Goal: Download file/media

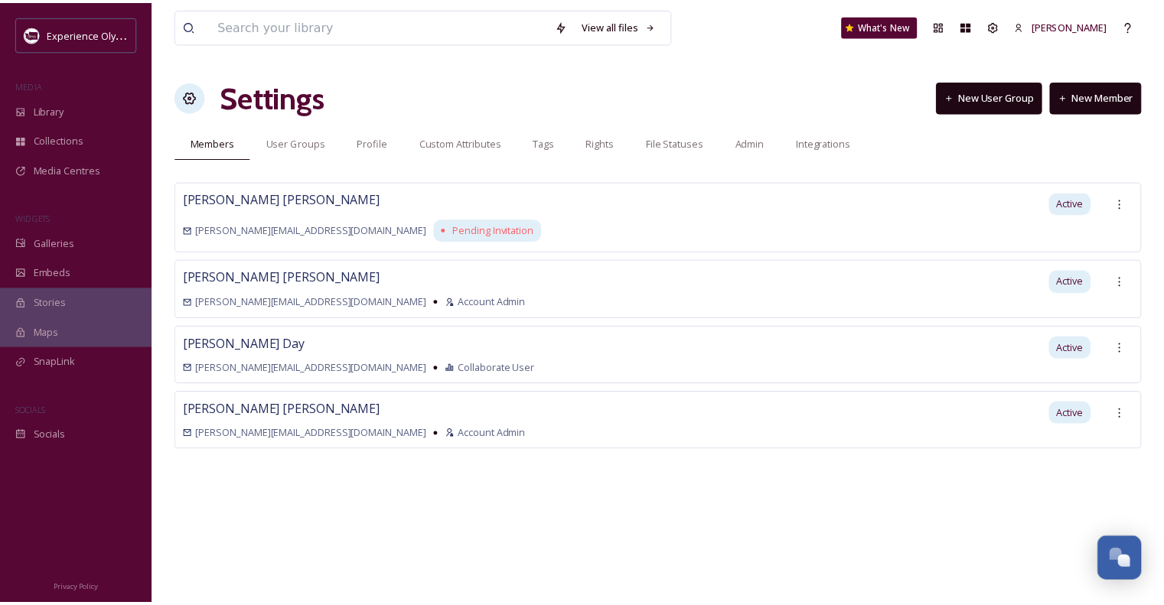
scroll to position [6856, 0]
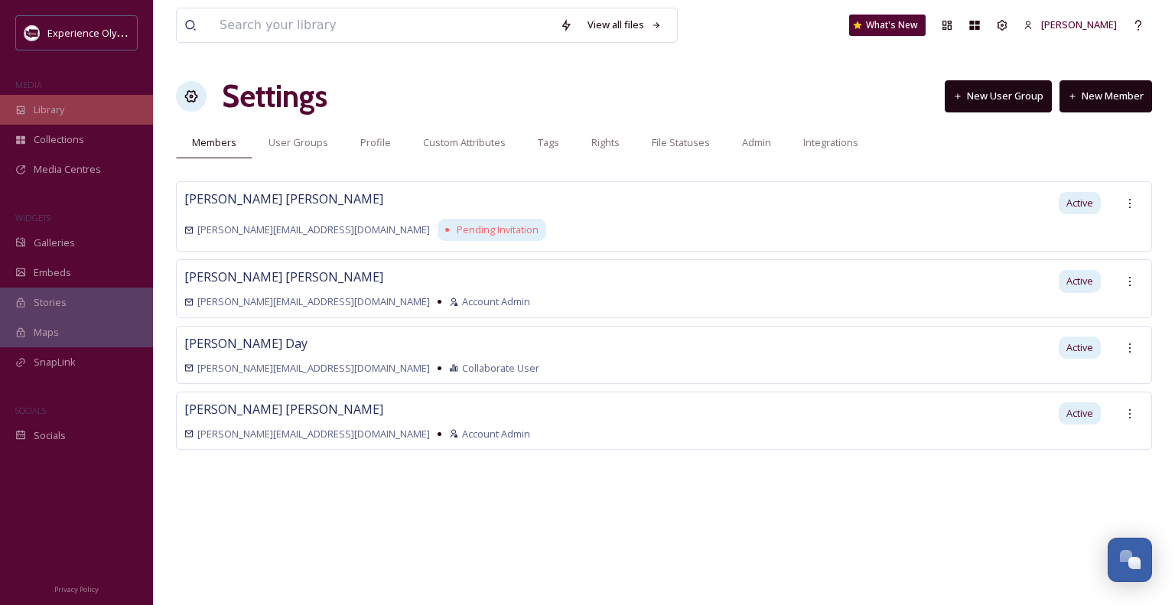
click at [28, 112] on div "Library" at bounding box center [76, 110] width 153 height 30
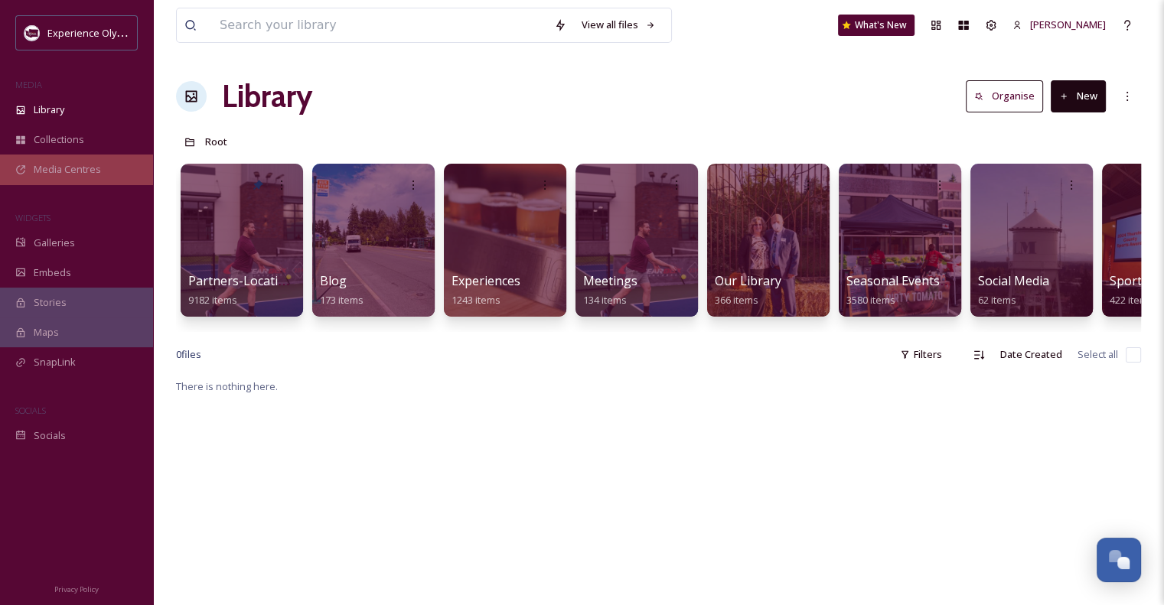
click at [93, 168] on span "Media Centres" at bounding box center [67, 169] width 67 height 15
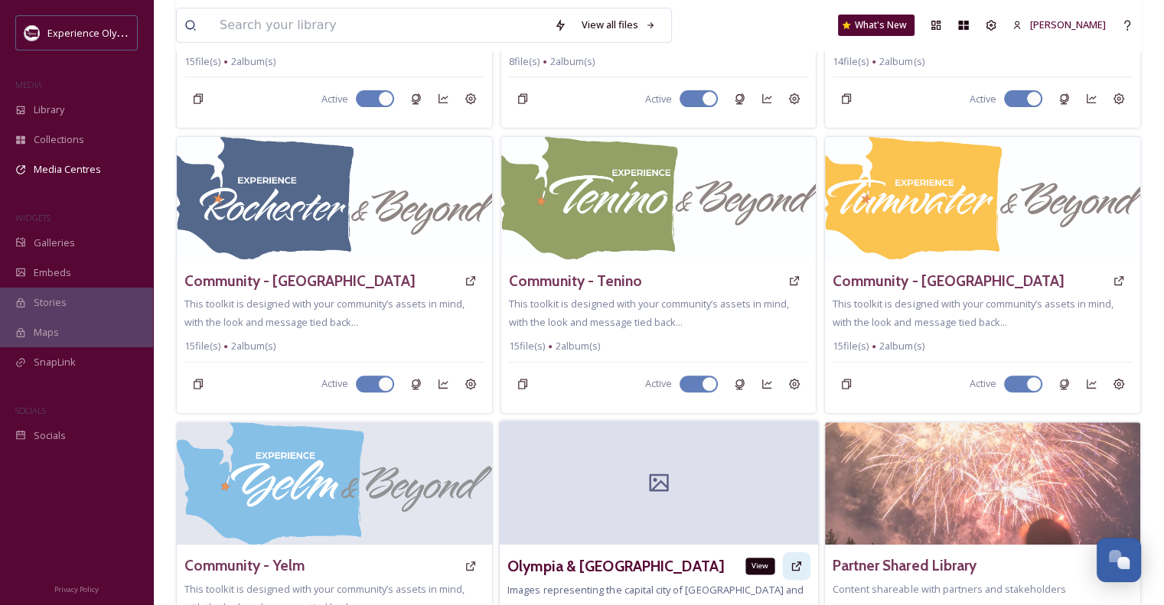
scroll to position [885, 0]
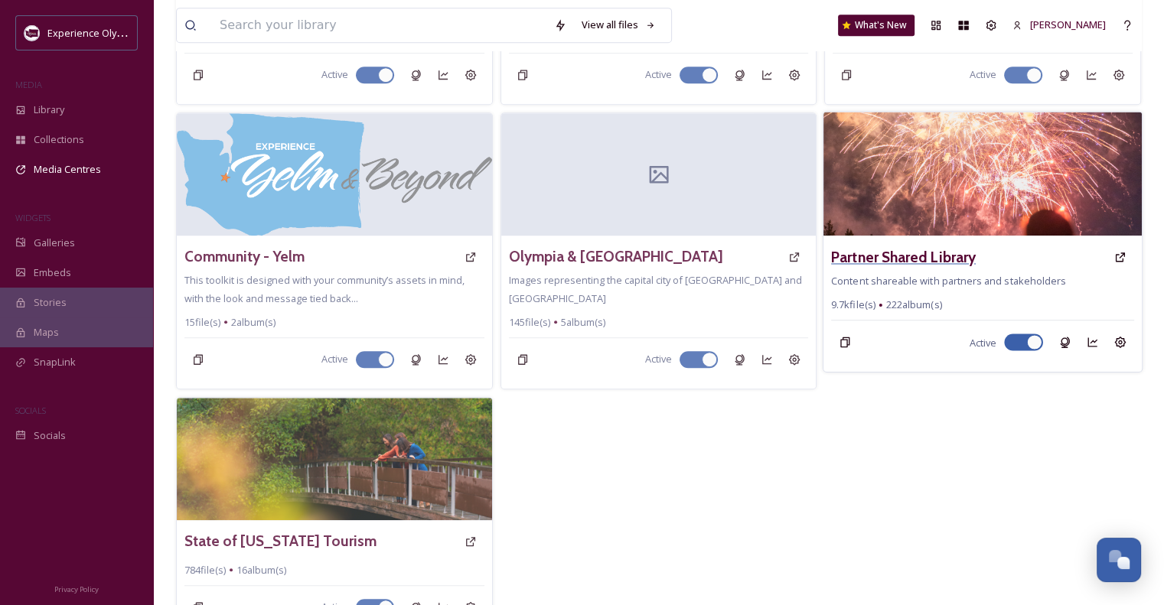
drag, startPoint x: 872, startPoint y: 257, endPoint x: 902, endPoint y: 246, distance: 32.0
click at [902, 246] on h3 "Partner Shared Library" at bounding box center [903, 257] width 145 height 22
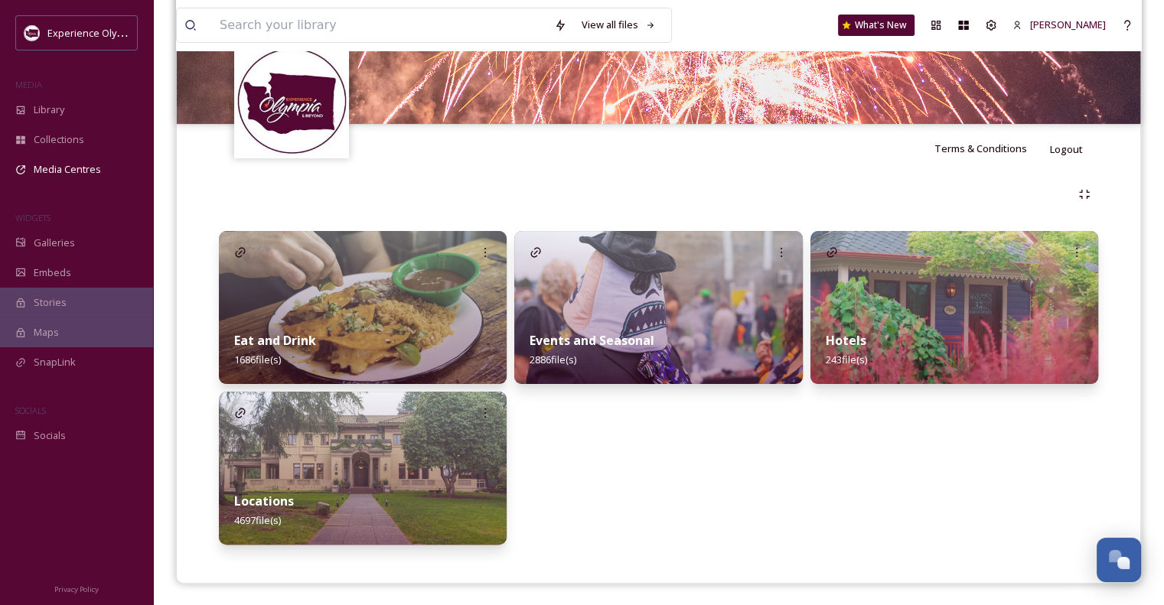
scroll to position [217, 0]
click at [354, 492] on div "Locations 4697 file(s)" at bounding box center [363, 511] width 288 height 68
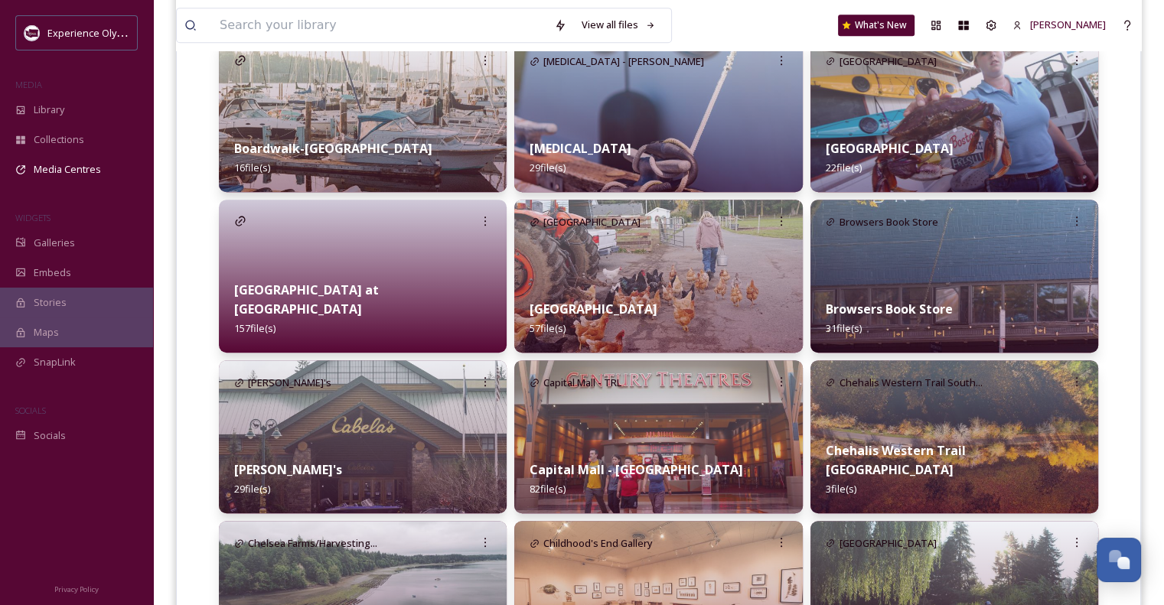
scroll to position [732, 0]
click at [379, 307] on strong "[GEOGRAPHIC_DATA] at [GEOGRAPHIC_DATA]" at bounding box center [306, 299] width 145 height 36
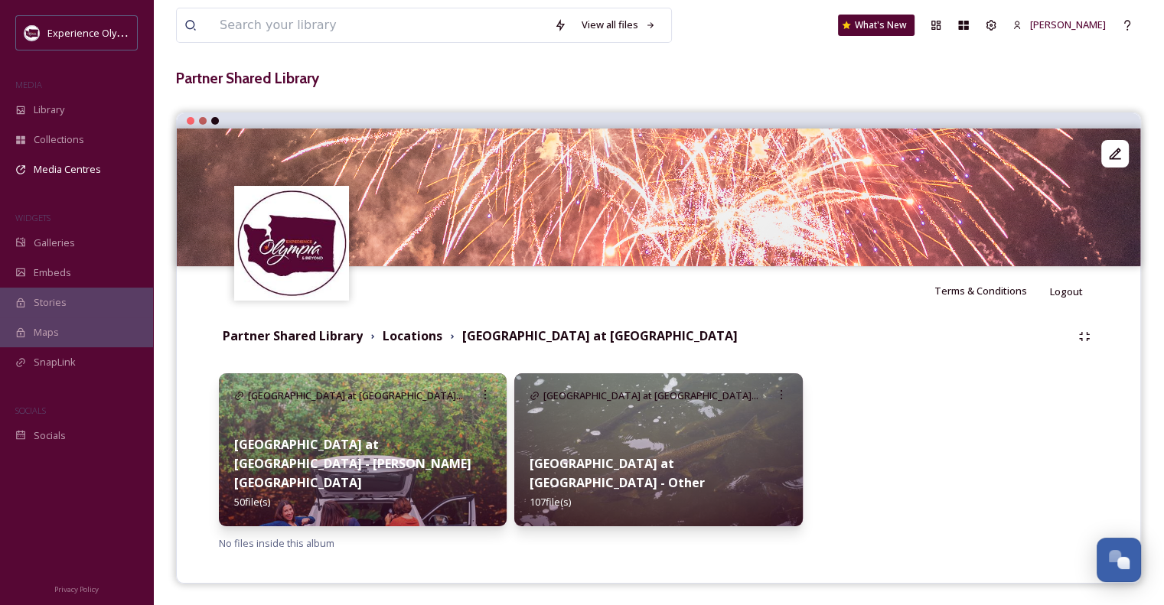
scroll to position [75, 0]
click at [343, 21] on input at bounding box center [379, 25] width 334 height 34
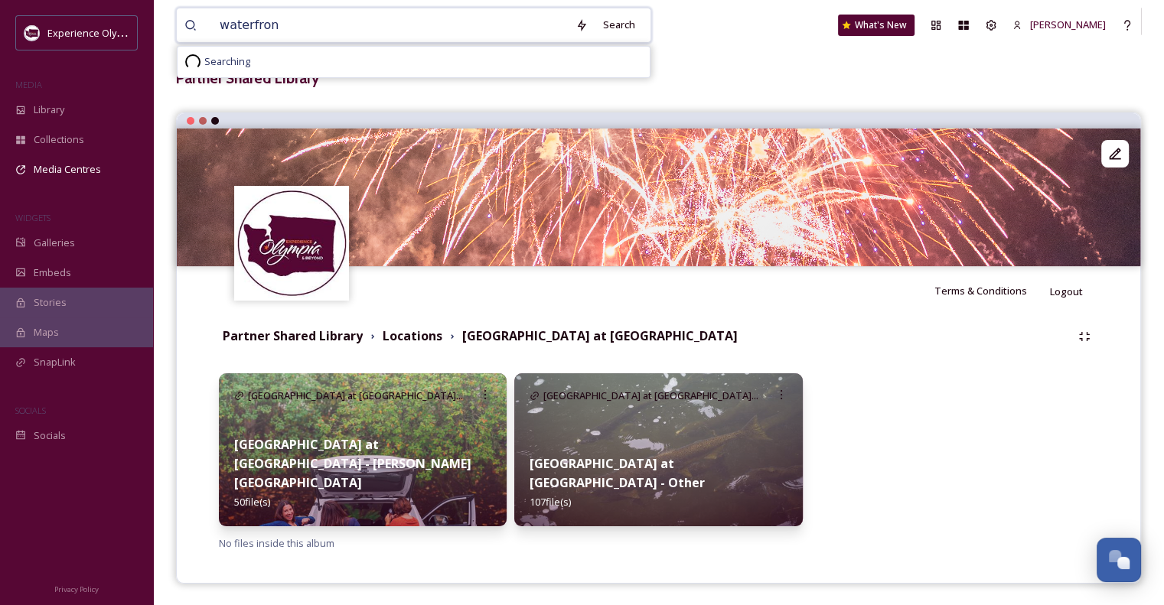
type input "waterfront"
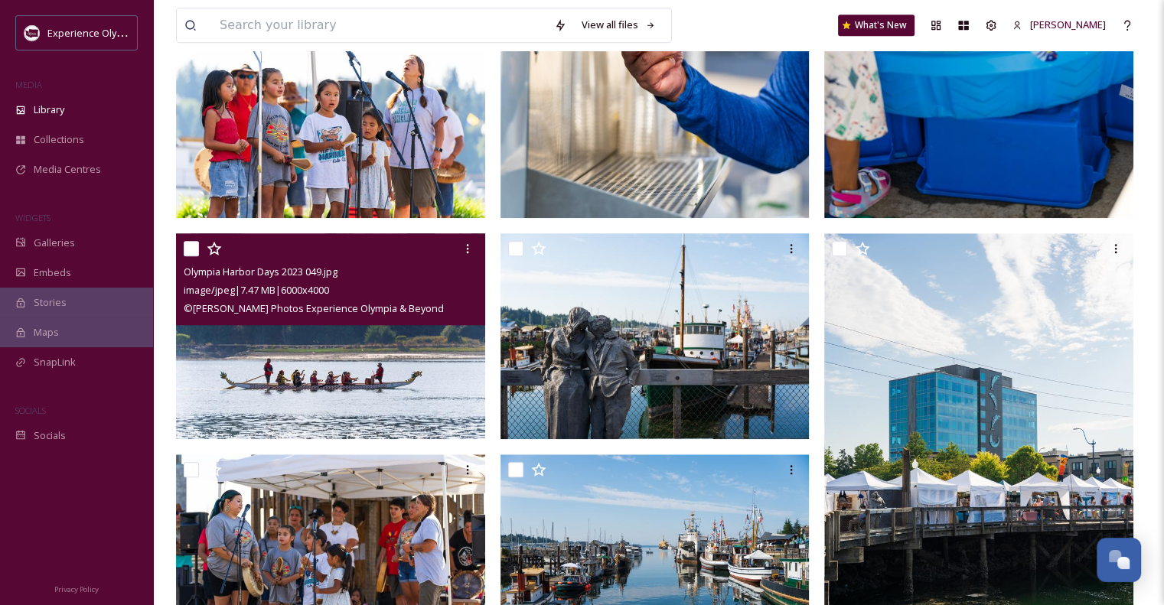
scroll to position [1293, 0]
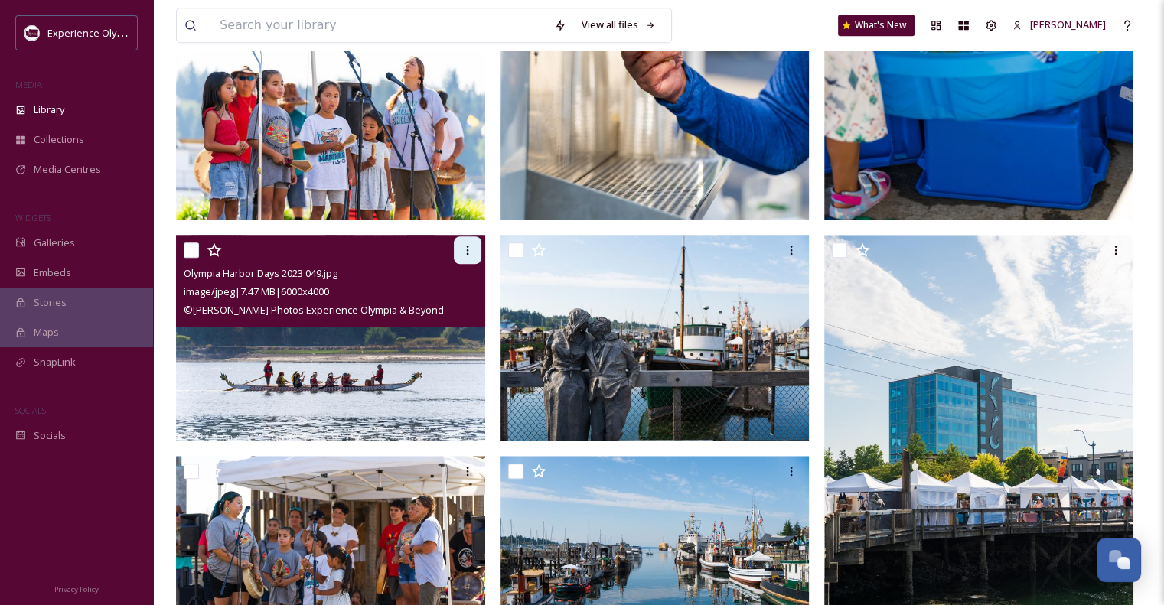
click at [468, 244] on icon at bounding box center [467, 250] width 12 height 12
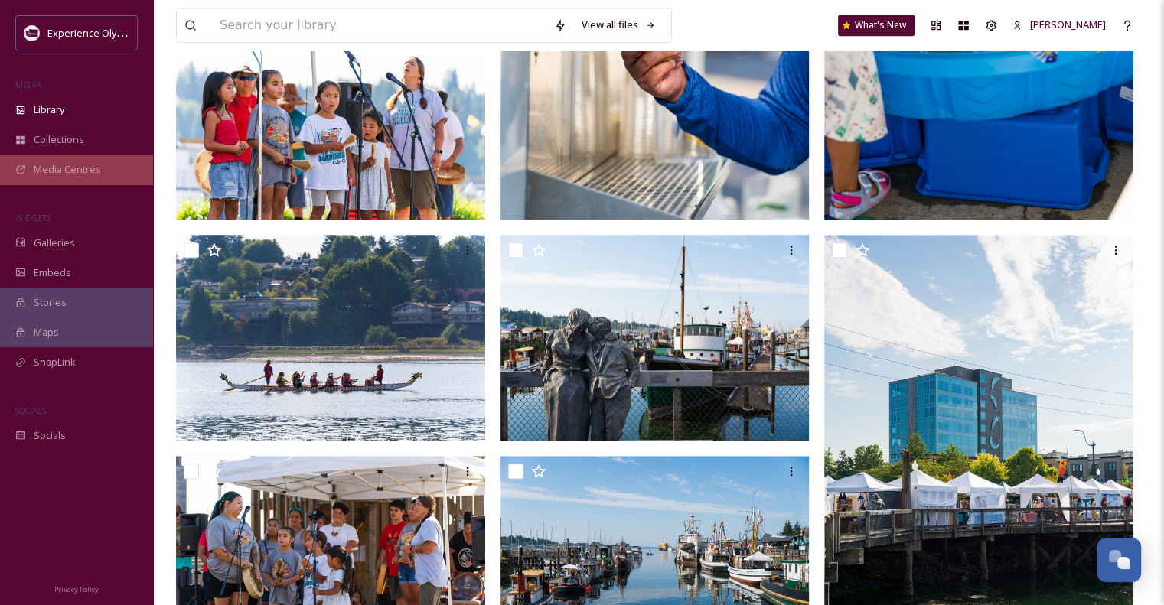
click at [73, 177] on span "Media Centres" at bounding box center [67, 169] width 67 height 15
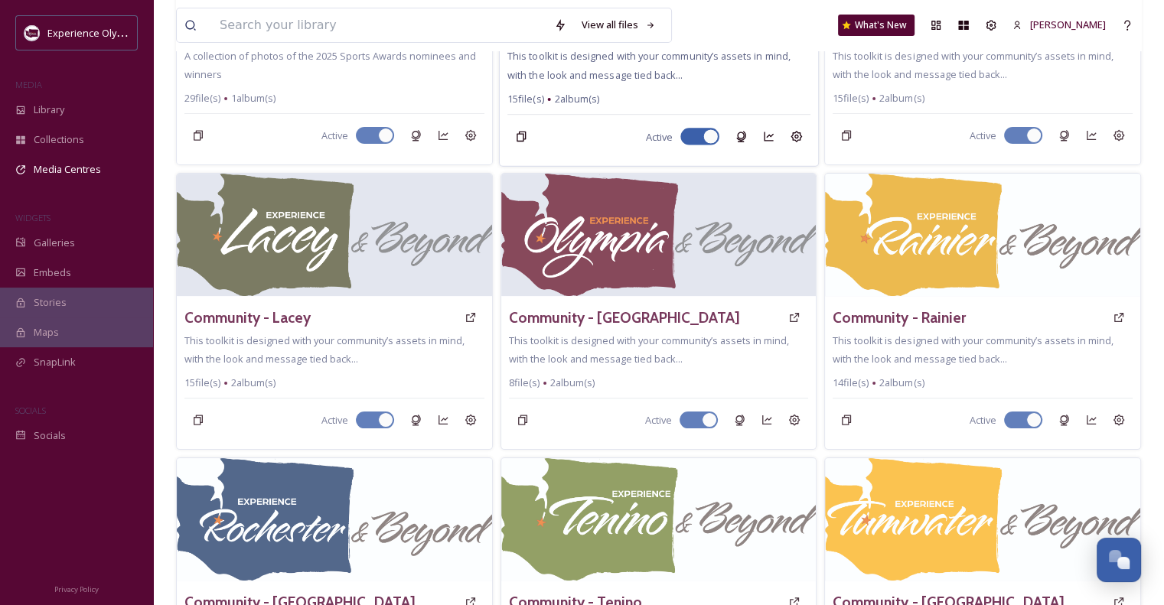
scroll to position [914, 0]
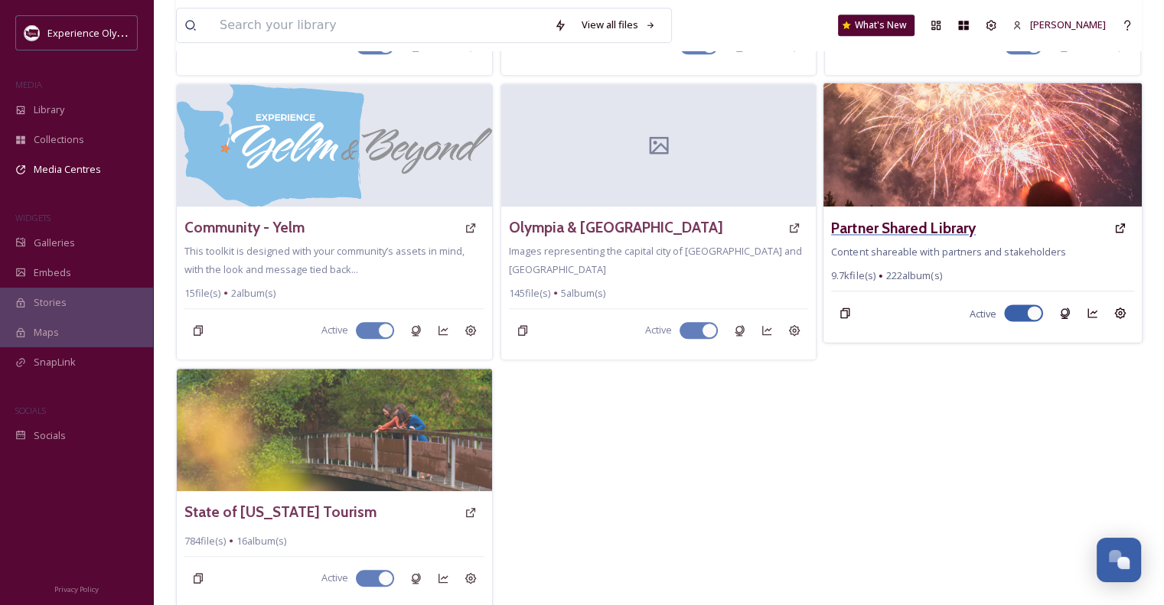
click at [865, 223] on h3 "Partner Shared Library" at bounding box center [903, 228] width 145 height 22
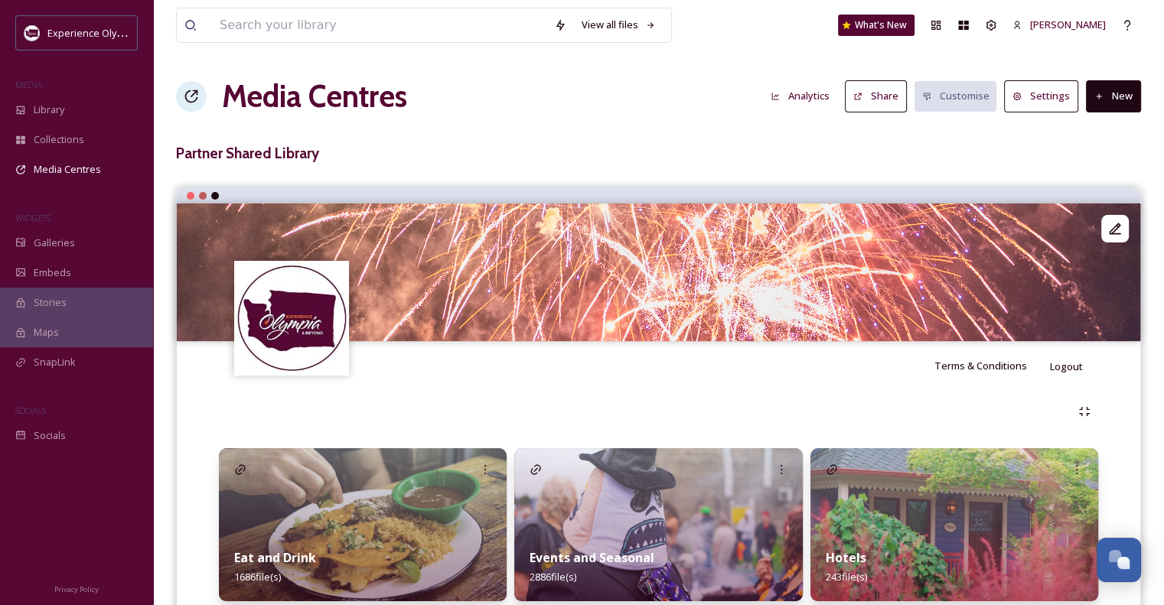
scroll to position [217, 0]
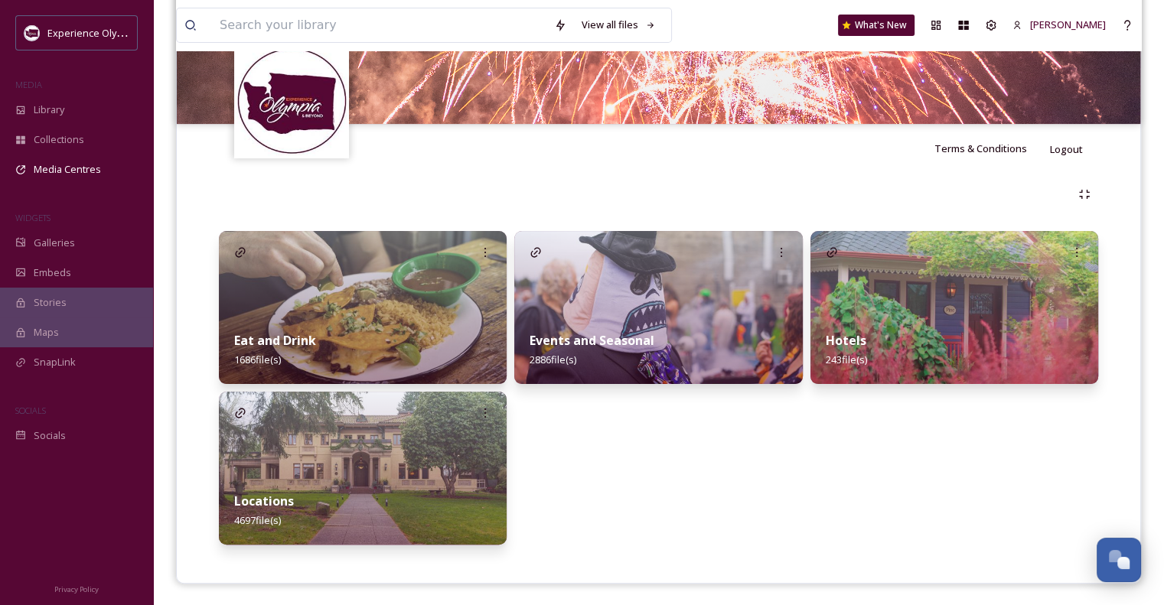
click at [667, 318] on div "Events and Seasonal 2886 file(s)" at bounding box center [658, 350] width 288 height 68
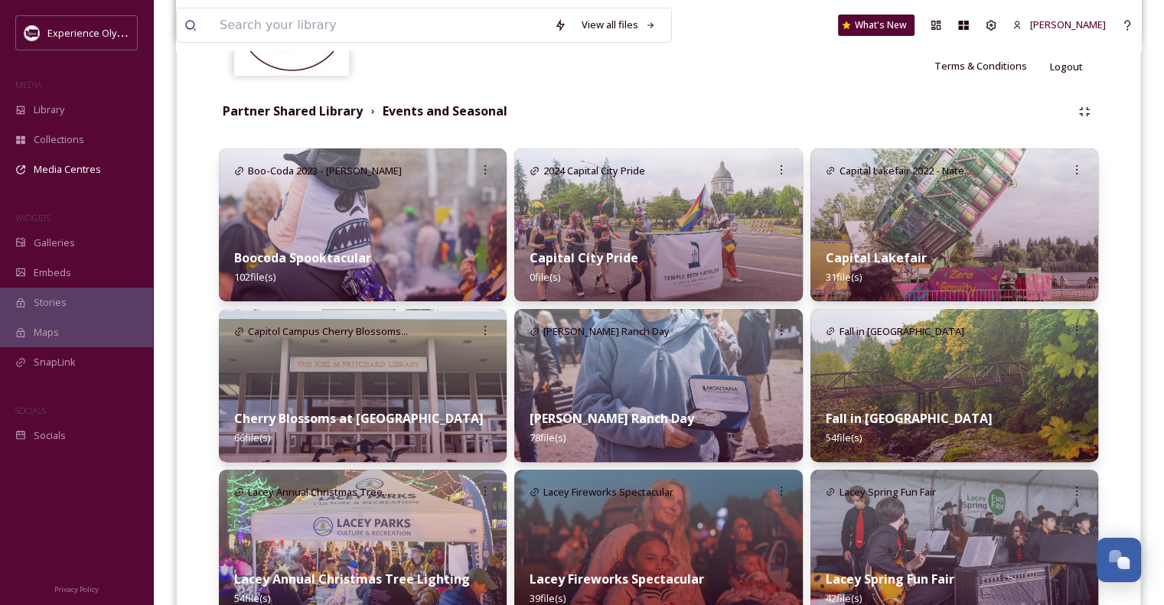
scroll to position [331, 0]
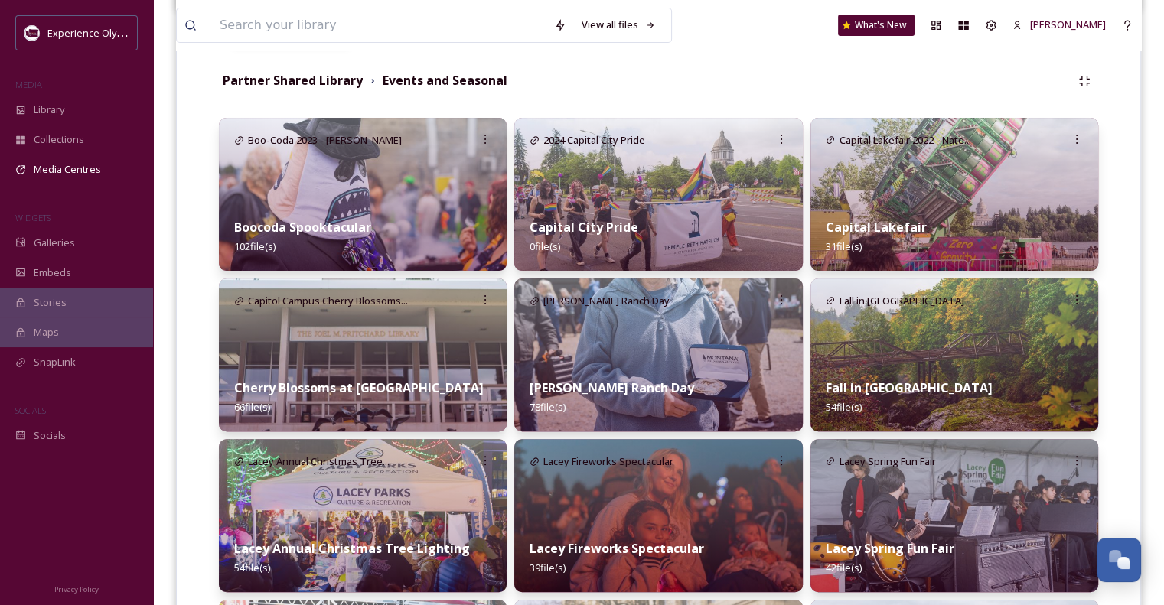
click at [627, 383] on strong "[PERSON_NAME] Ranch Day" at bounding box center [612, 388] width 165 height 17
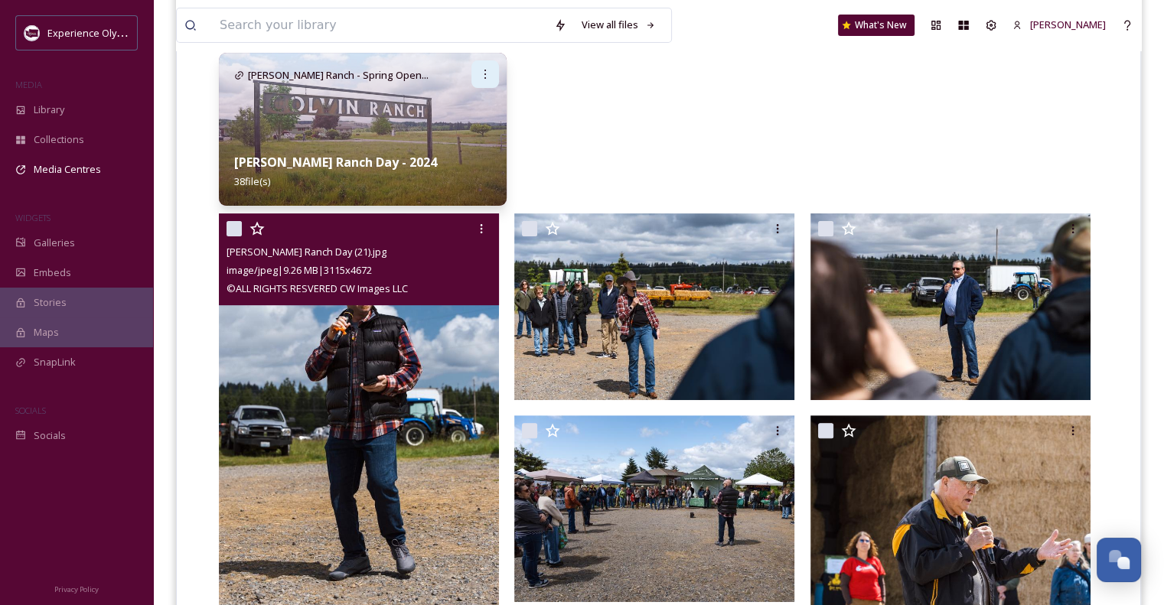
scroll to position [395, 0]
click at [474, 237] on div at bounding box center [482, 230] width 28 height 28
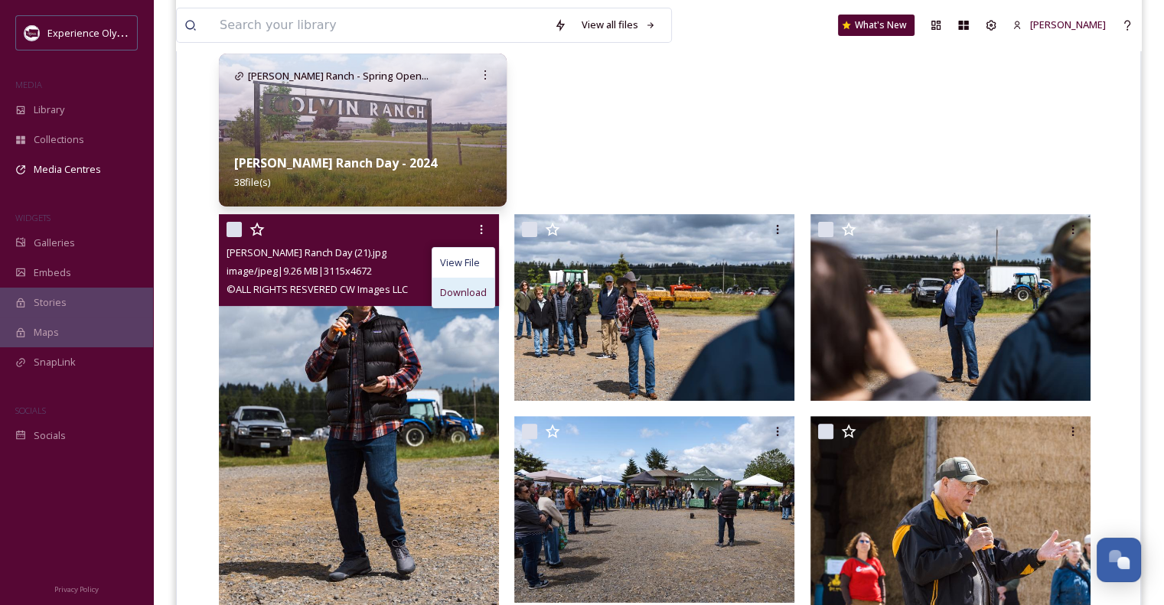
click at [467, 290] on span "Download" at bounding box center [463, 292] width 47 height 15
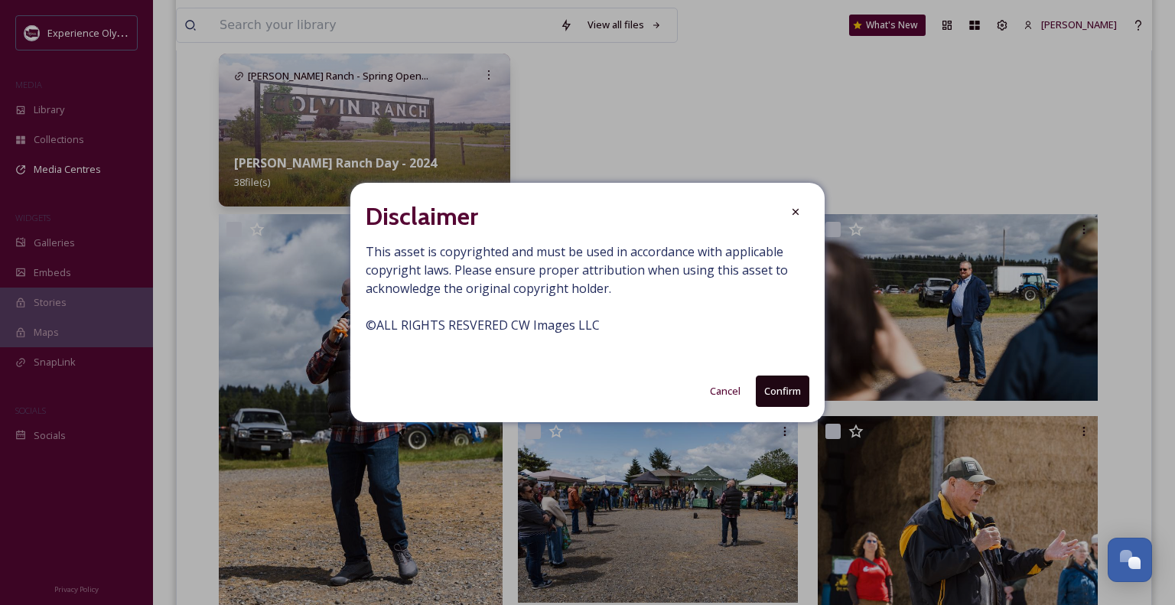
click at [793, 390] on button "Confirm" at bounding box center [783, 391] width 54 height 31
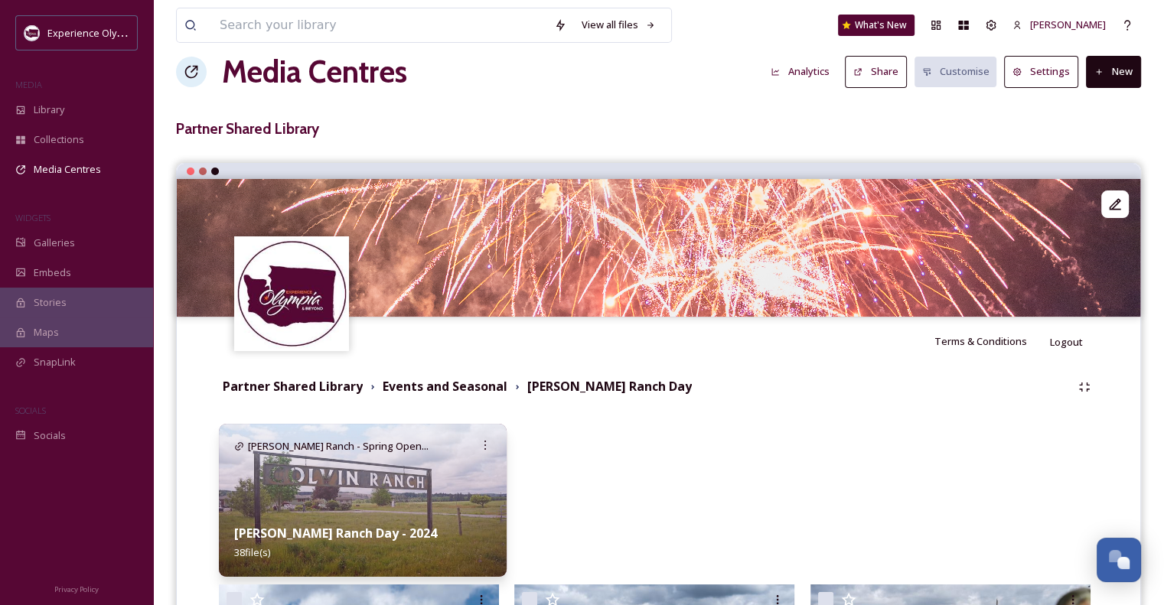
scroll to position [0, 0]
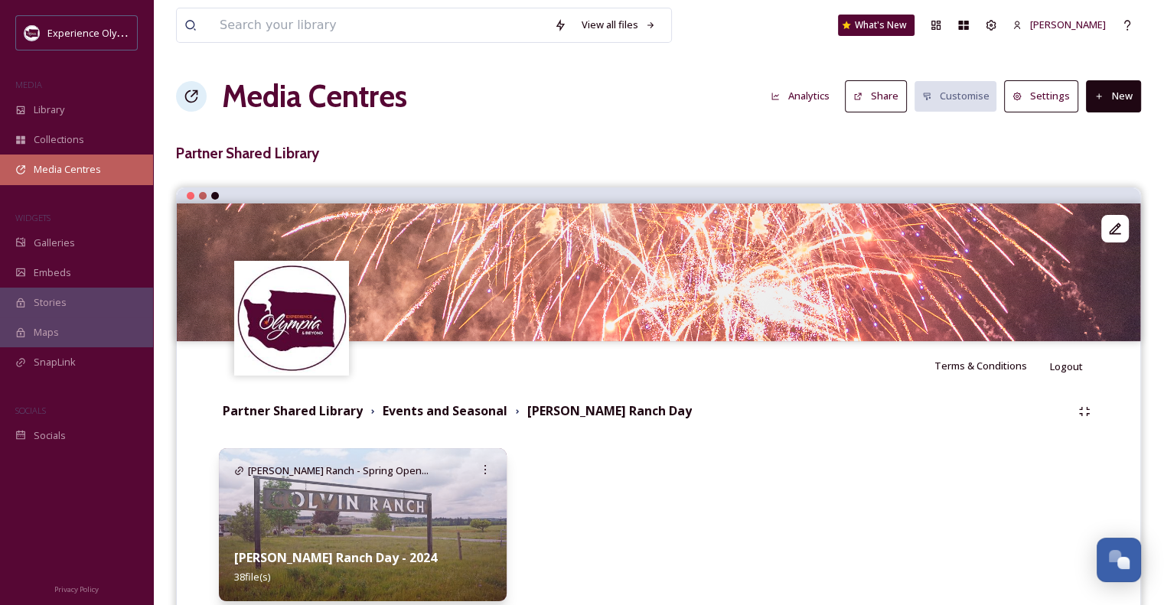
click at [97, 165] on span "Media Centres" at bounding box center [67, 169] width 67 height 15
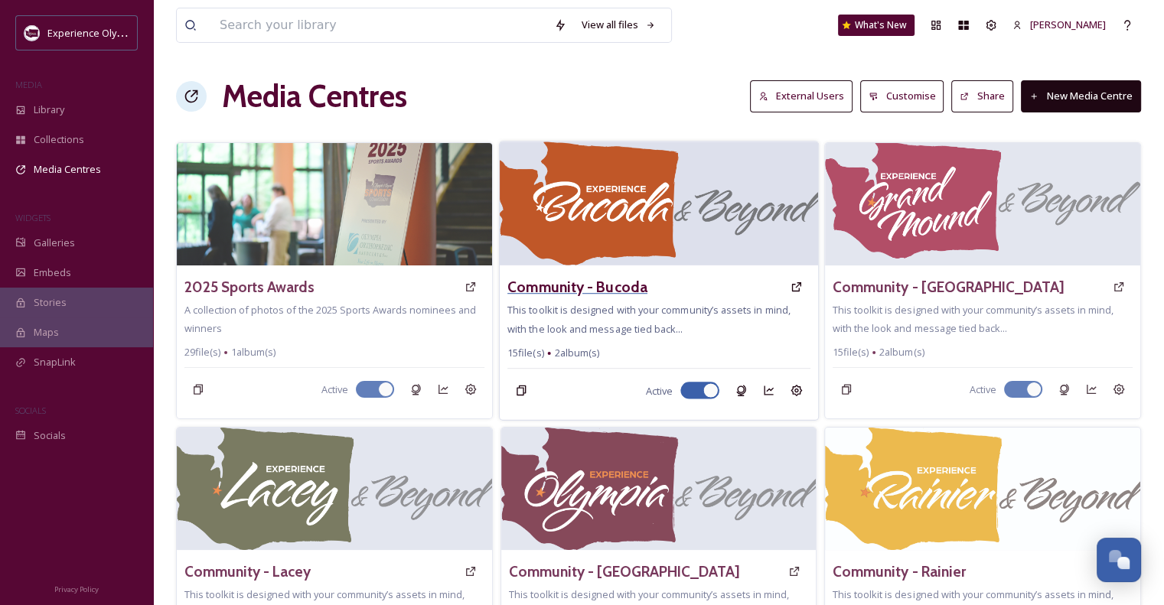
click at [625, 289] on h3 "Community - Bucoda" at bounding box center [577, 287] width 140 height 22
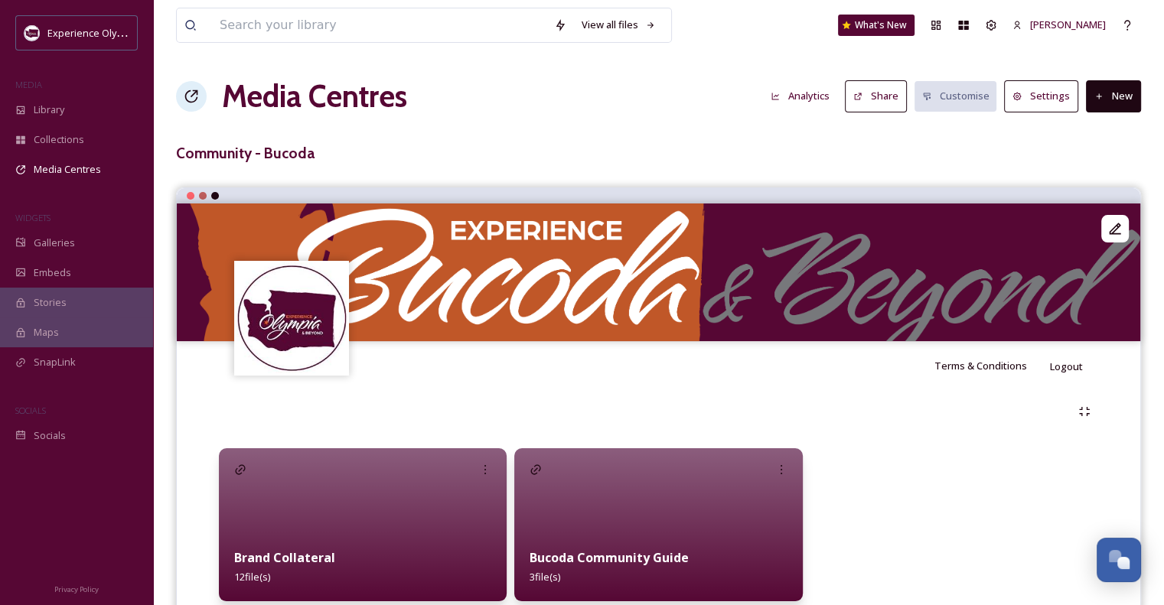
scroll to position [57, 0]
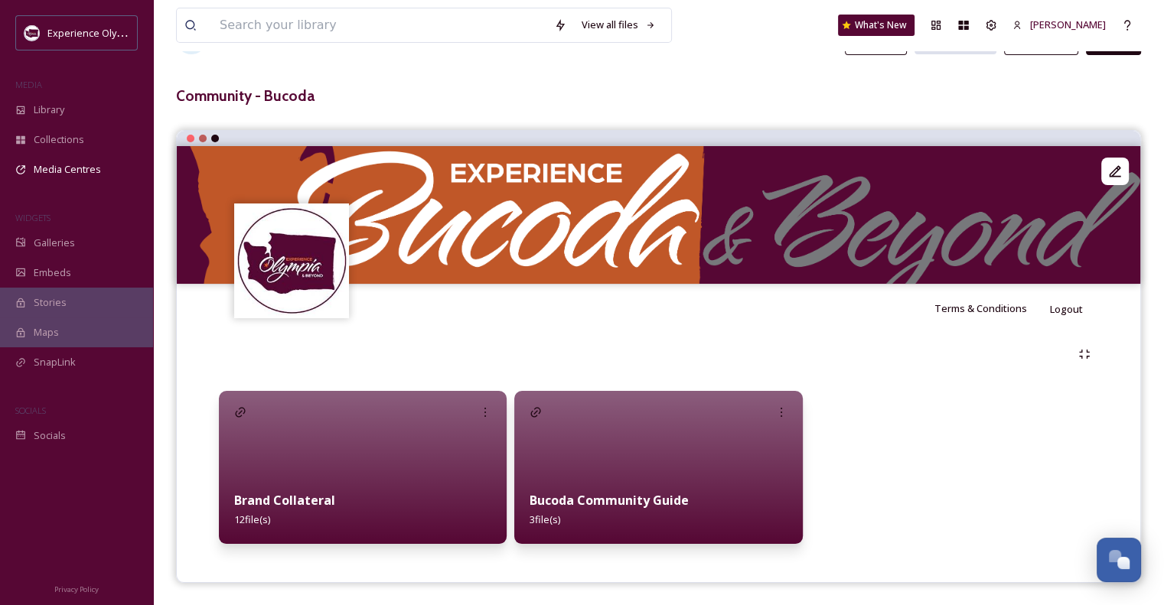
click at [353, 499] on div "Brand Collateral 12 file(s)" at bounding box center [363, 510] width 288 height 68
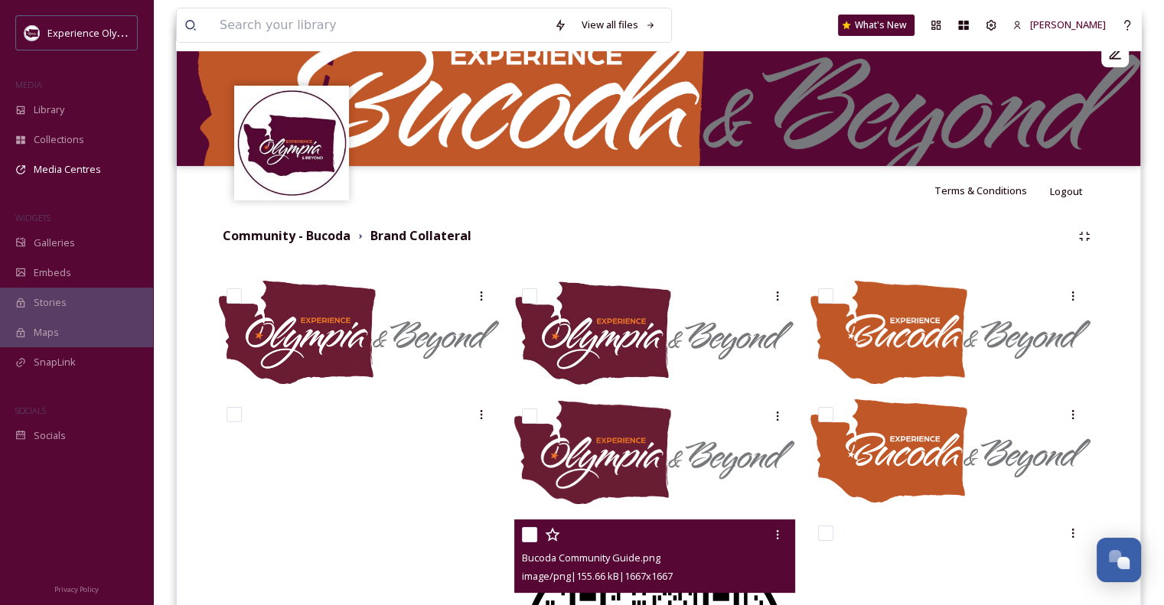
scroll to position [174, 0]
